Goal: Information Seeking & Learning: Learn about a topic

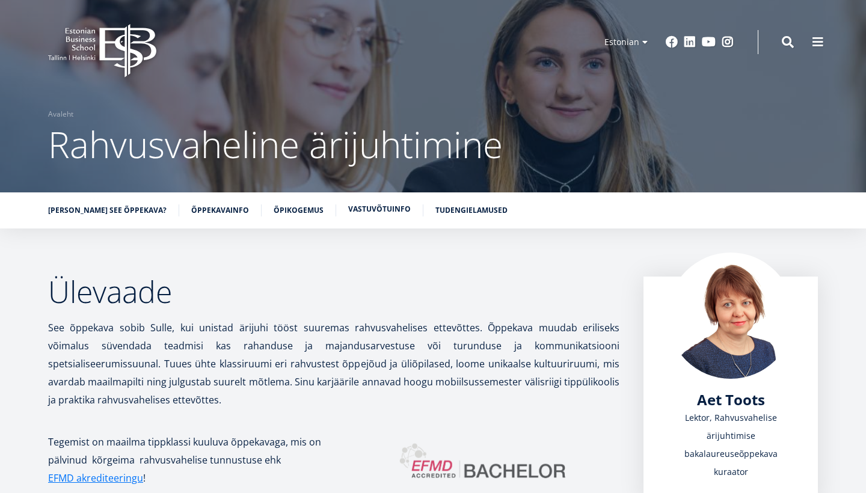
click at [352, 207] on link "Vastuvõtuinfo" at bounding box center [379, 209] width 63 height 12
click at [823, 42] on span at bounding box center [818, 41] width 12 height 12
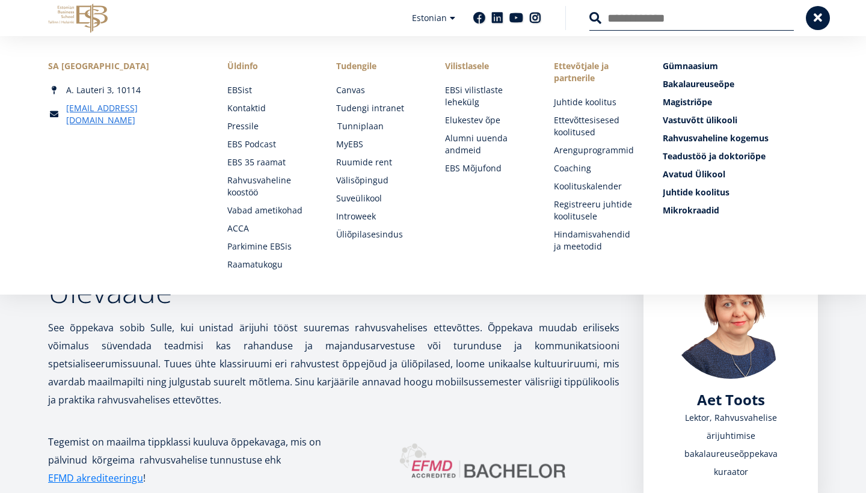
click at [366, 126] on link "Tunniplaan" at bounding box center [379, 126] width 85 height 12
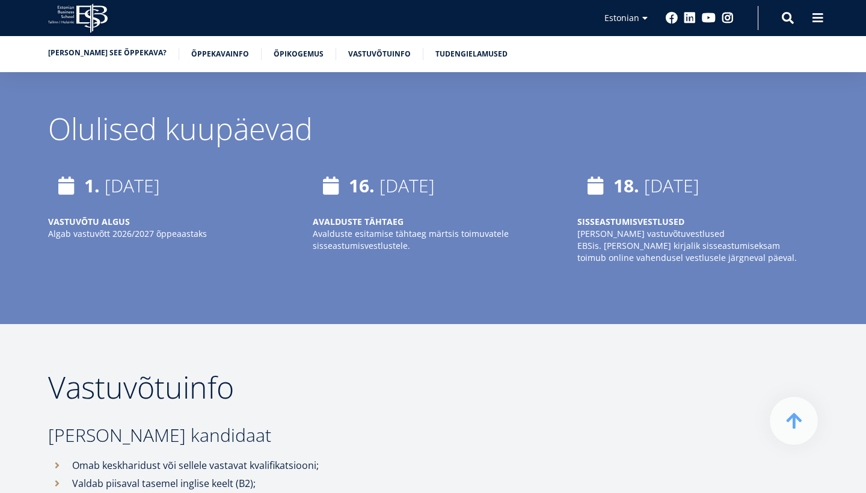
click at [132, 55] on link "Miks valida see õppekava?" at bounding box center [107, 53] width 118 height 12
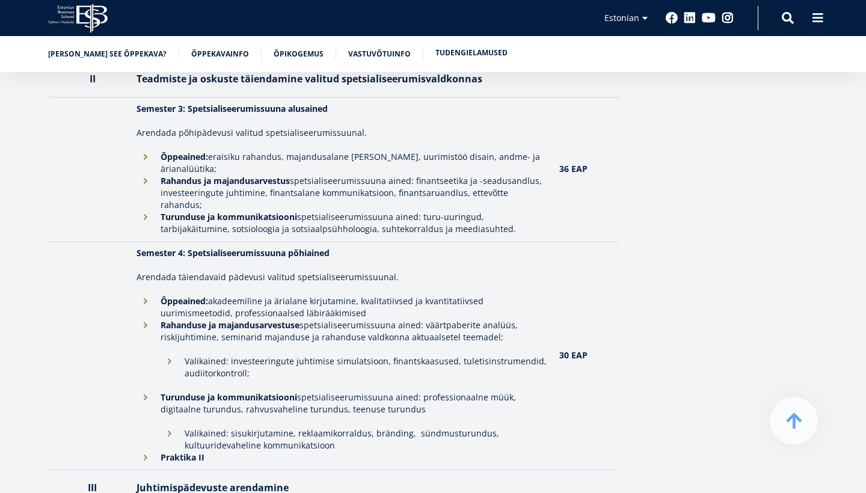
scroll to position [1523, 0]
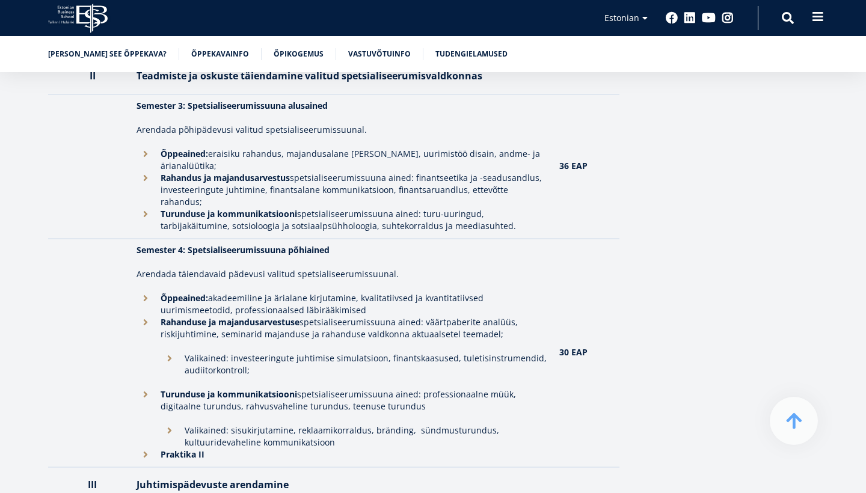
click at [823, 13] on span at bounding box center [818, 17] width 12 height 12
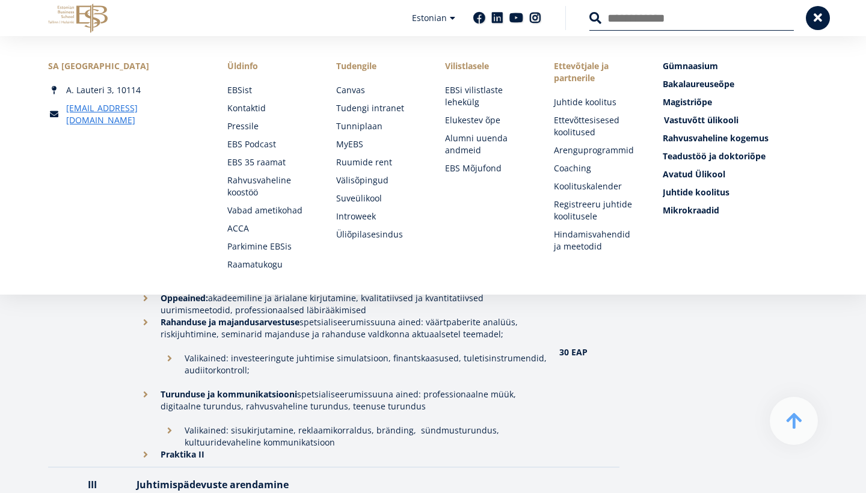
click at [723, 124] on span "Vastuvõtt ülikooli Loe lähemalt" at bounding box center [701, 119] width 75 height 11
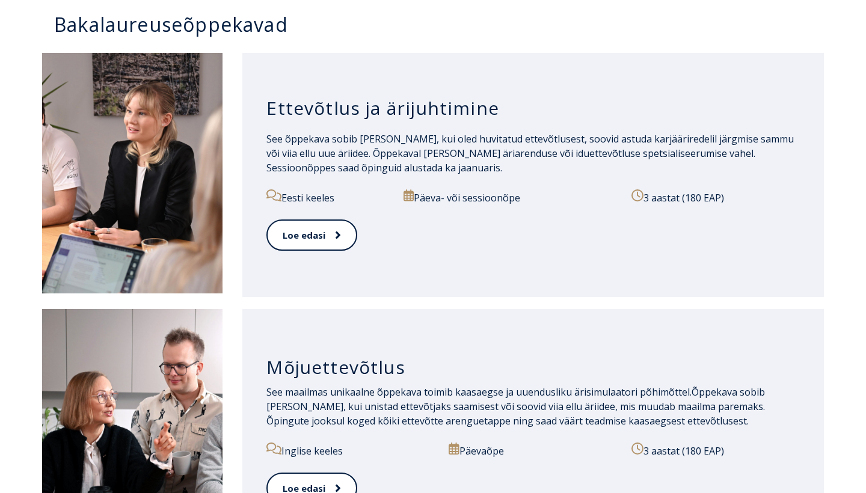
scroll to position [607, 0]
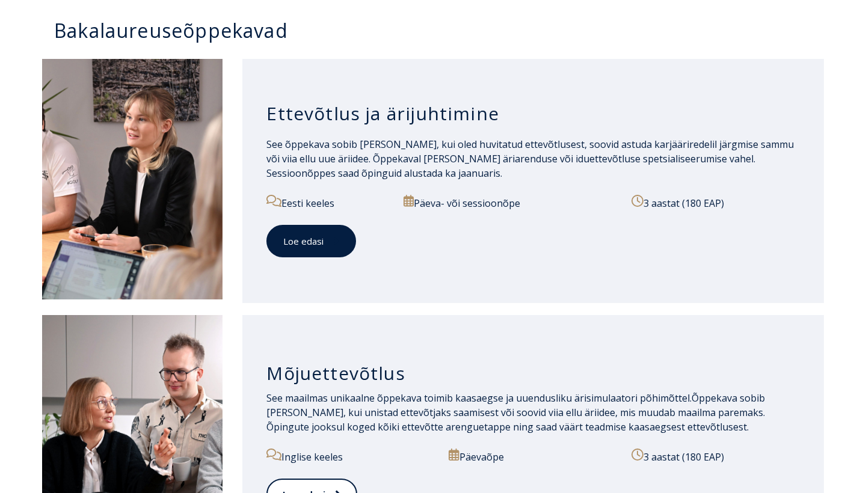
click at [311, 231] on link "Loe edasi" at bounding box center [311, 241] width 90 height 33
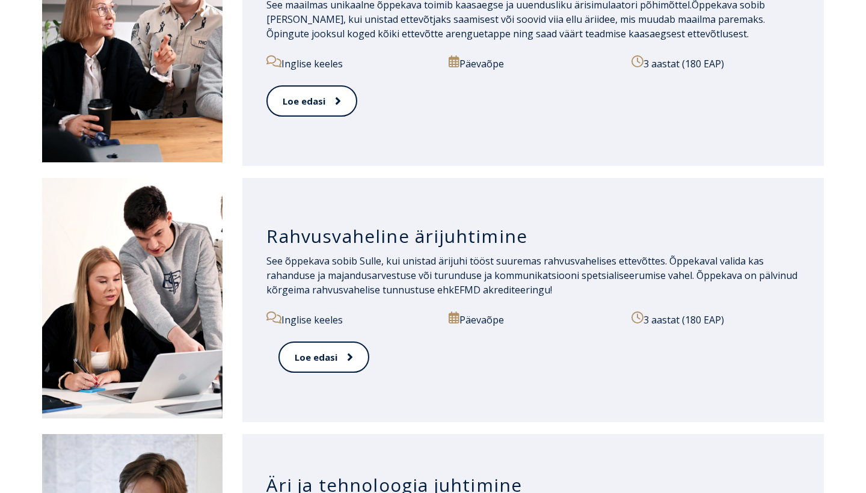
scroll to position [1003, 0]
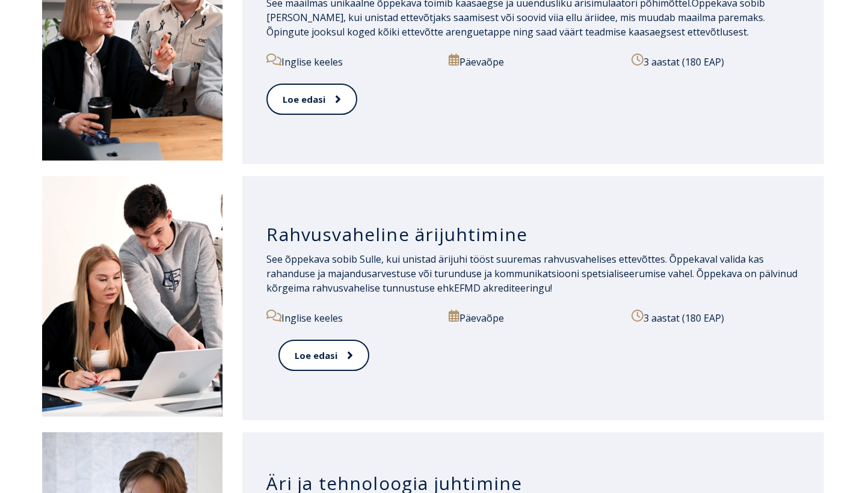
click at [387, 238] on h3 "Rahvusvaheline ärijuhtimine" at bounding box center [532, 234] width 533 height 23
click at [346, 342] on link "Loe edasi" at bounding box center [323, 355] width 90 height 33
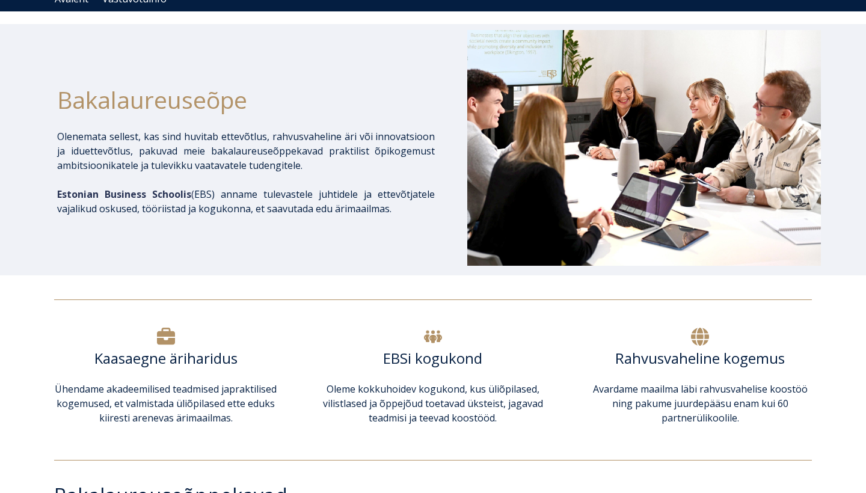
scroll to position [68, 0]
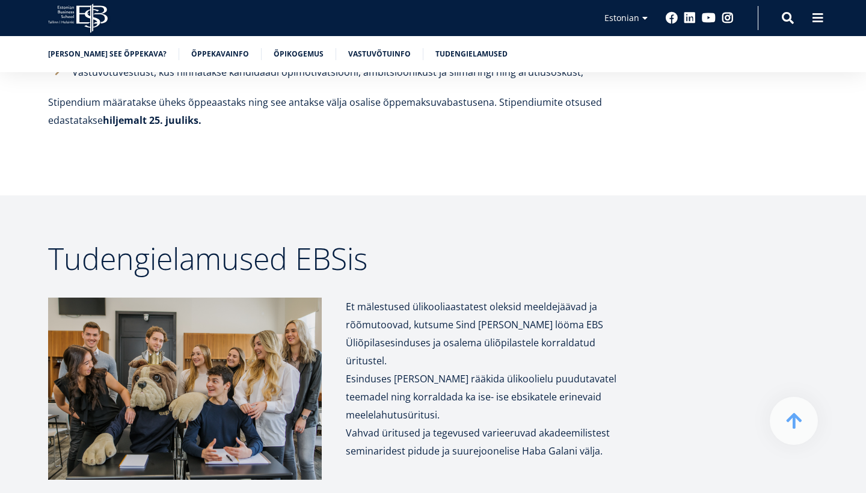
scroll to position [6684, 0]
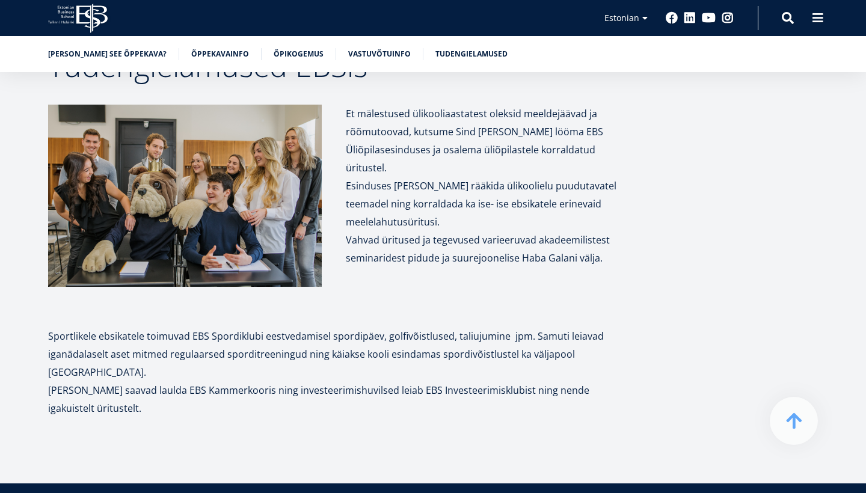
click at [150, 143] on img at bounding box center [185, 196] width 274 height 182
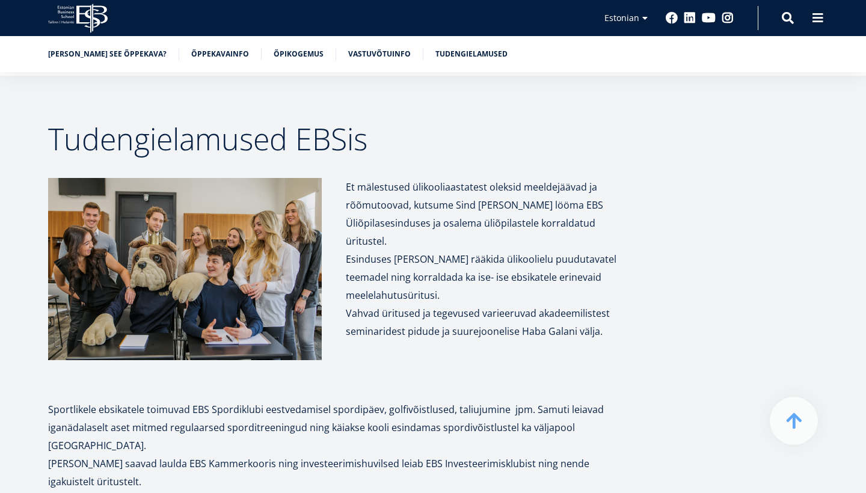
scroll to position [6554, 0]
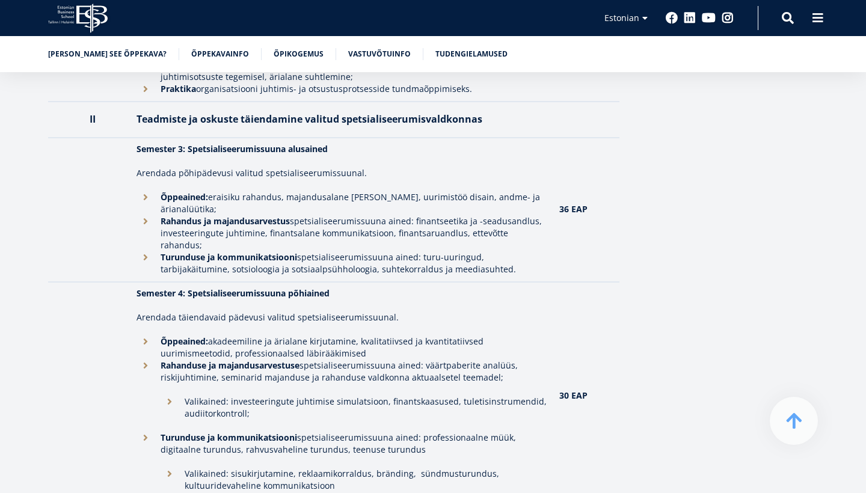
scroll to position [1563, 0]
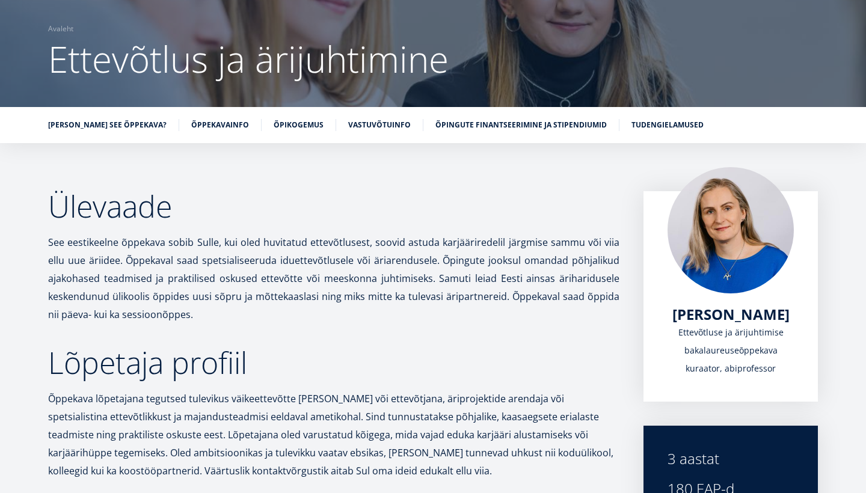
scroll to position [95, 0]
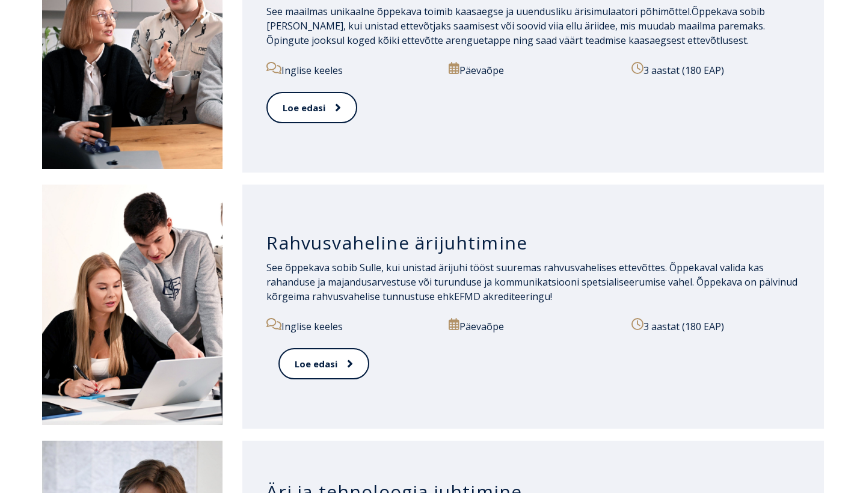
scroll to position [1001, 0]
